Goal: Information Seeking & Learning: Understand process/instructions

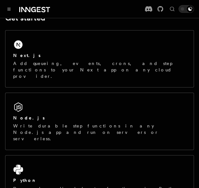
scroll to position [111, 0]
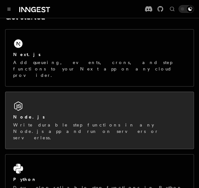
click at [64, 96] on div "Node.js Write durable step functions in any Node.js app and run on servers or s…" at bounding box center [99, 120] width 188 height 57
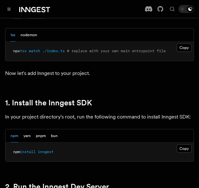
scroll to position [381, 0]
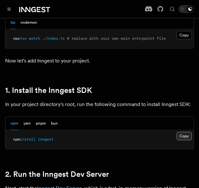
click at [185, 132] on button "Copy Copied" at bounding box center [184, 136] width 15 height 8
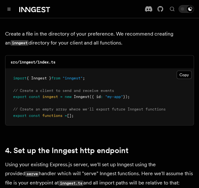
scroll to position [862, 0]
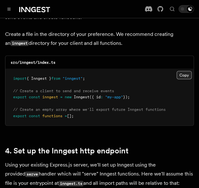
click at [183, 71] on button "Copy Copied" at bounding box center [184, 75] width 15 height 8
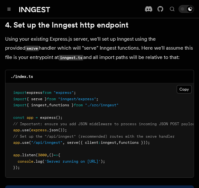
scroll to position [992, 0]
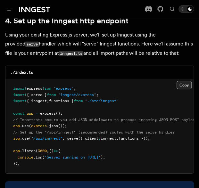
click at [183, 81] on button "Copy Copied" at bounding box center [184, 85] width 15 height 8
click at [68, 136] on span "serve" at bounding box center [72, 138] width 11 height 4
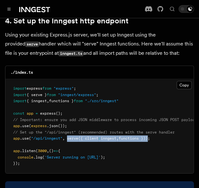
drag, startPoint x: 68, startPoint y: 121, endPoint x: 152, endPoint y: 120, distance: 84.3
click at [150, 136] on span "app .use ( "/api/inngest" , serve ({ client : inngest , functions }));" at bounding box center [81, 138] width 137 height 4
copy span "serve ({ client : inngest , functions })"
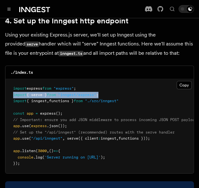
drag, startPoint x: 12, startPoint y: 77, endPoint x: 111, endPoint y: 78, distance: 98.0
click at [111, 79] on pre "import express from "express" ; import { serve } from "inngest/express" ; impor…" at bounding box center [99, 126] width 188 height 94
copy span "import { serve } from "inngest/express" ;"
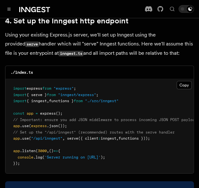
click at [71, 79] on pre "import express from "express" ; import { serve } from "inngest/express" ; impor…" at bounding box center [99, 126] width 188 height 94
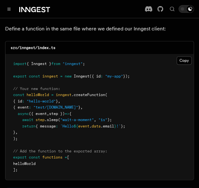
scroll to position [1314, 0]
